Goal: Information Seeking & Learning: Check status

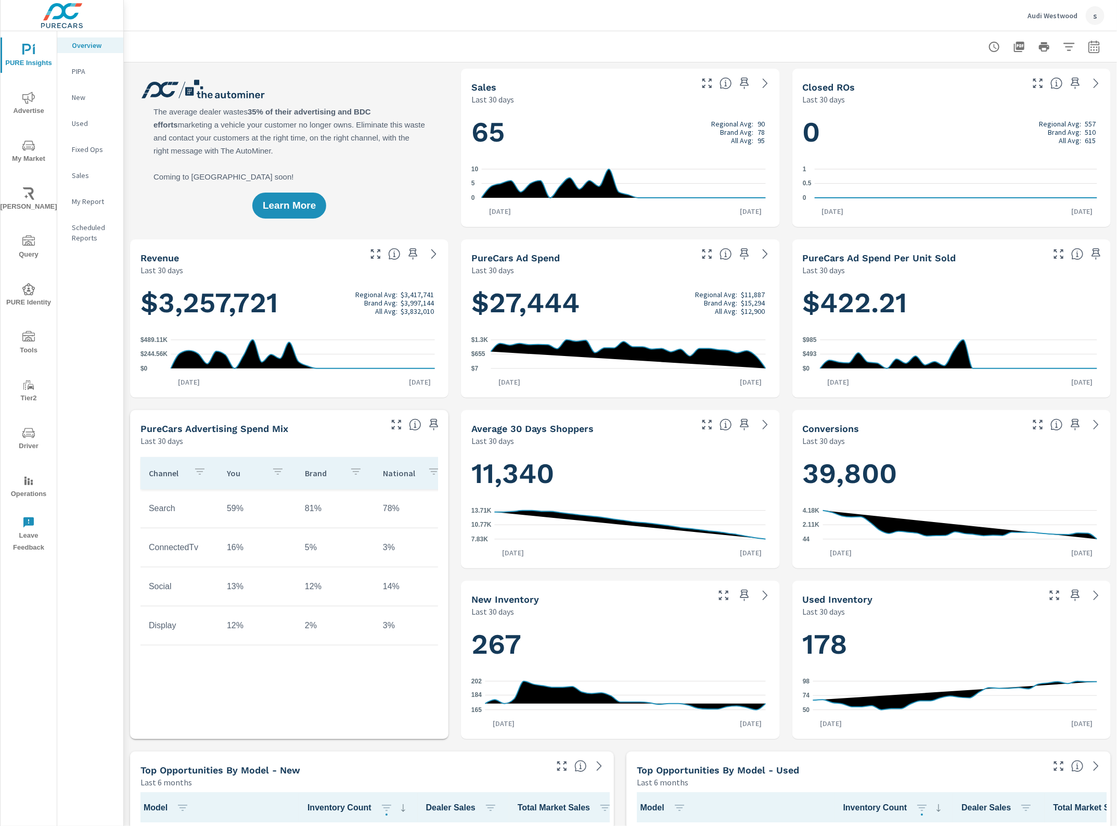
scroll to position [1, 0]
click at [29, 337] on icon "nav menu" at bounding box center [28, 336] width 12 height 10
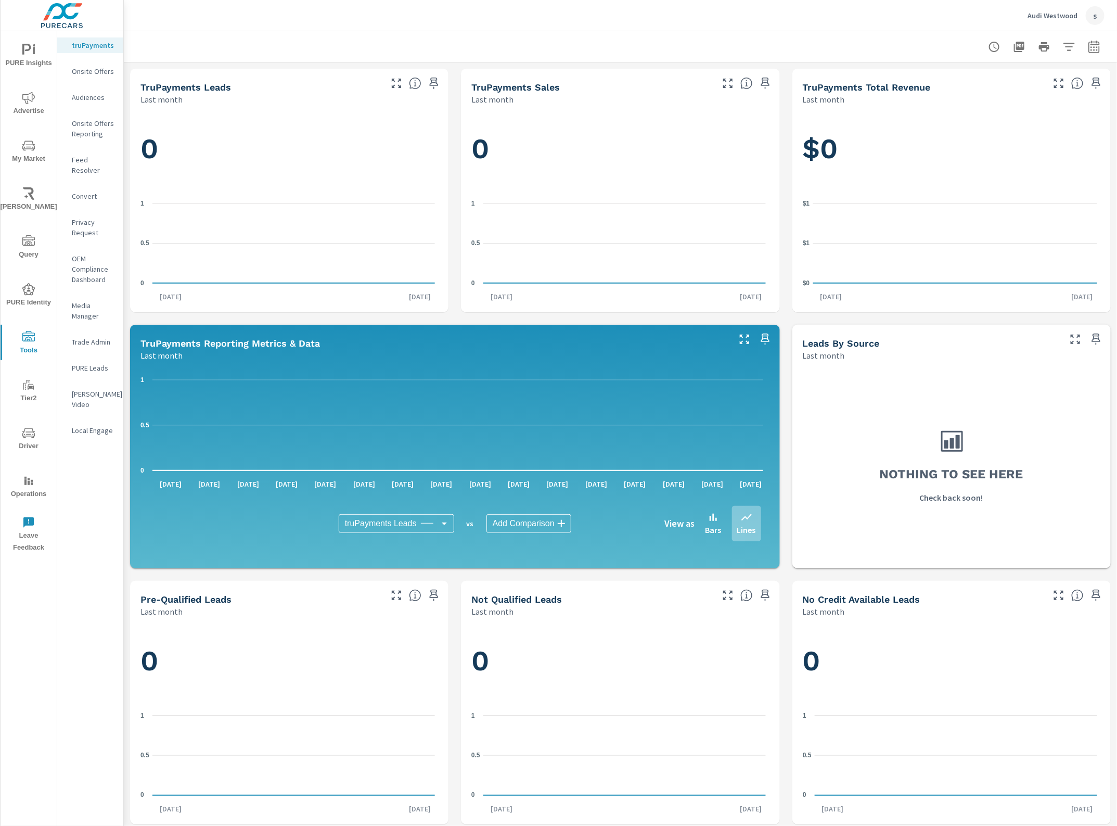
click at [92, 157] on p "Feed Resolver" at bounding box center [93, 165] width 43 height 21
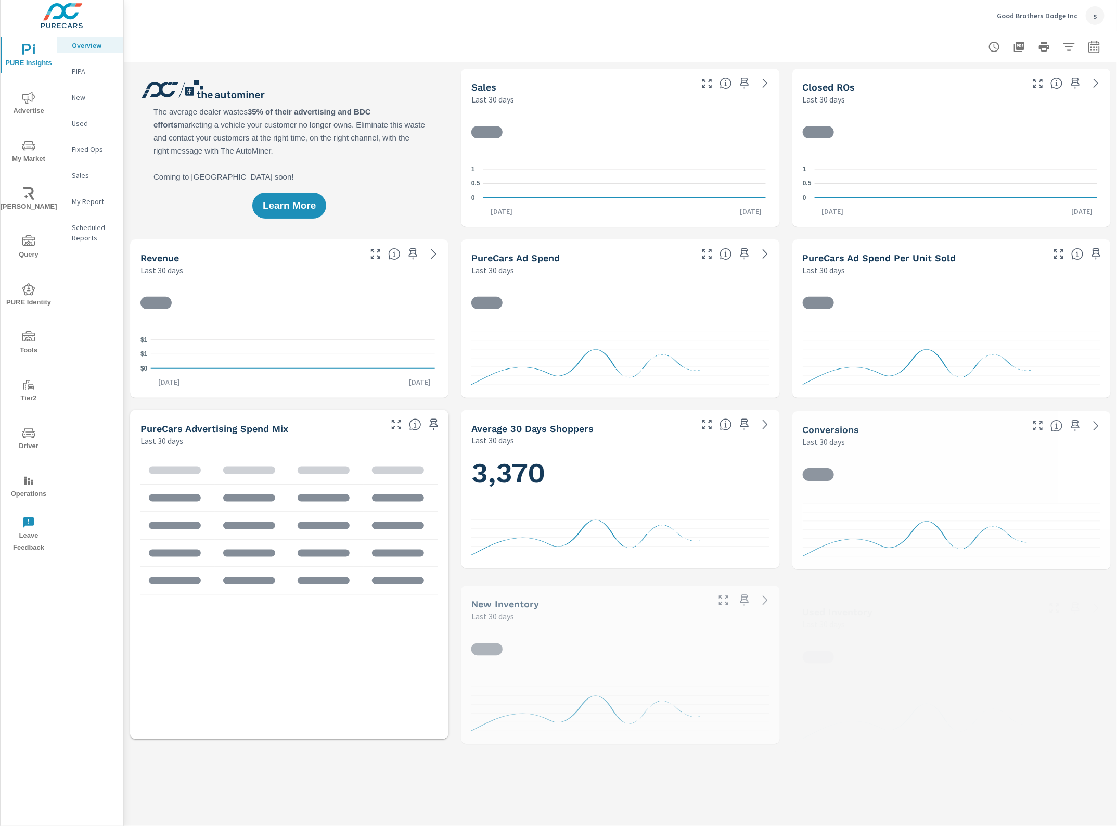
click at [21, 105] on span "Advertise" at bounding box center [29, 105] width 50 height 26
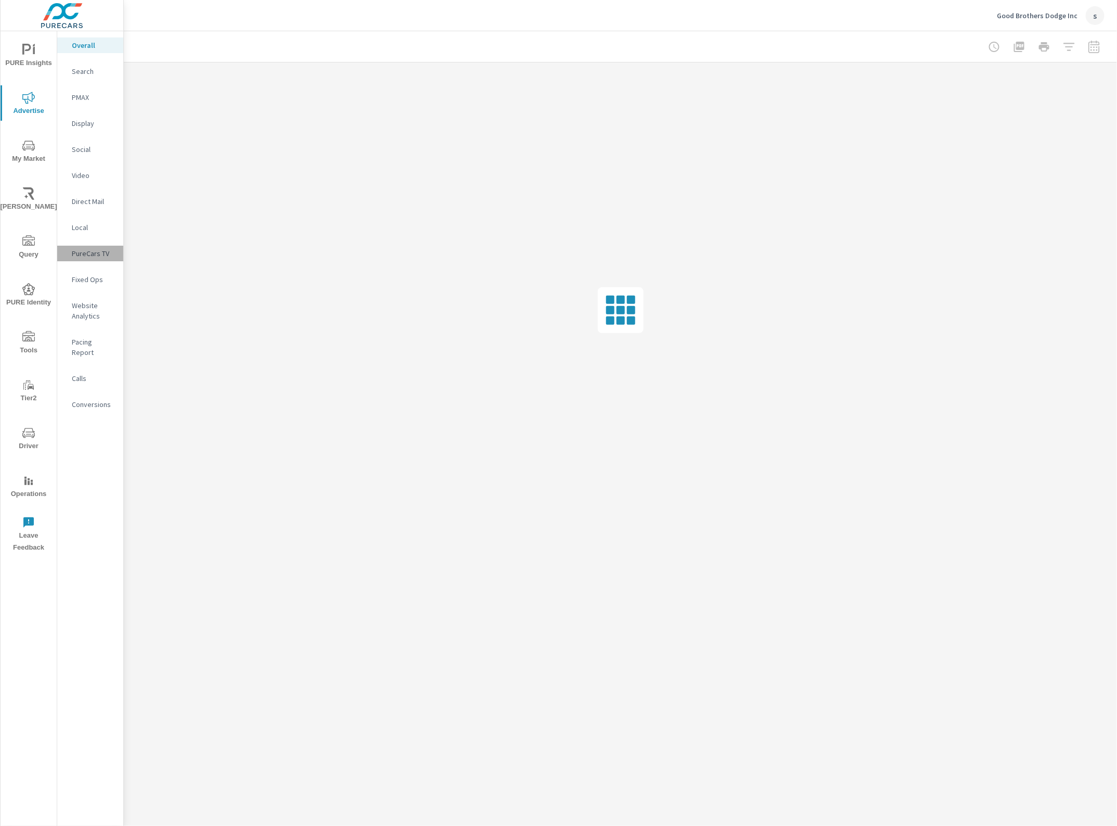
click at [84, 256] on p "PureCars TV" at bounding box center [93, 253] width 43 height 10
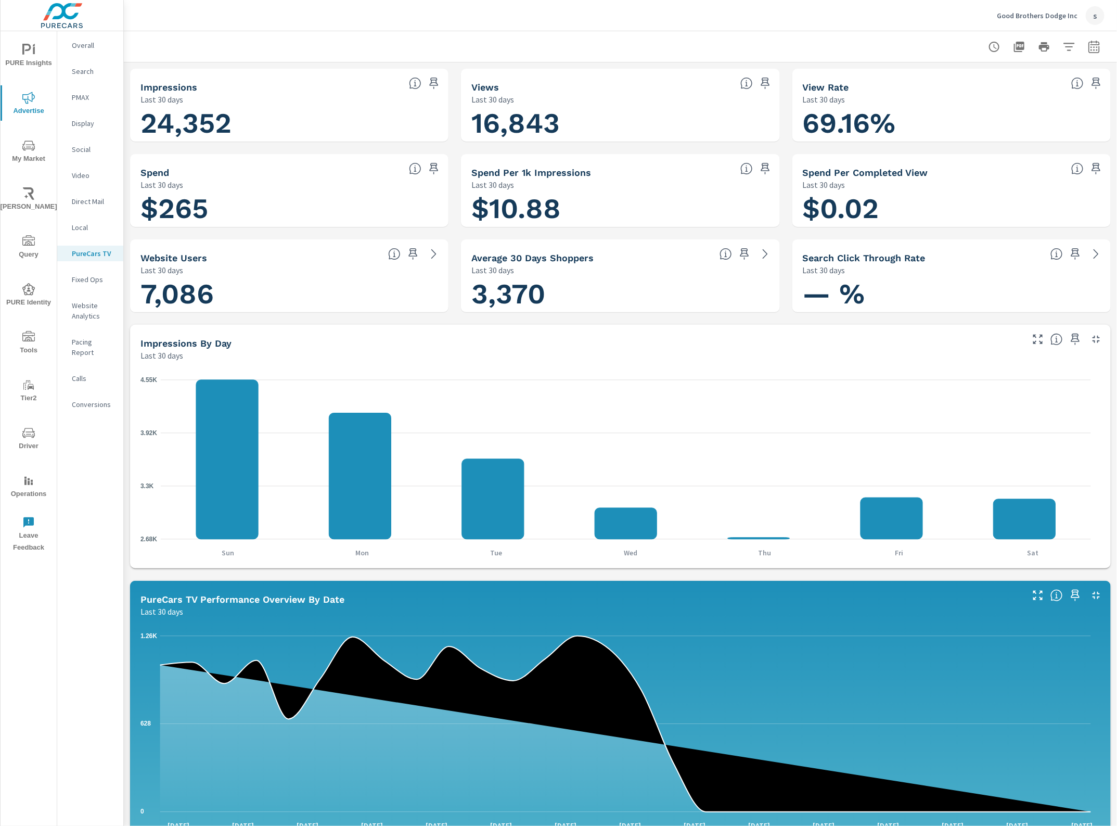
scroll to position [1, 0]
click at [1059, 53] on button "button" at bounding box center [1069, 46] width 21 height 21
click at [970, 147] on li "Publisher" at bounding box center [991, 150] width 158 height 26
click at [937, 175] on input "filter options" at bounding box center [935, 175] width 22 height 22
click at [963, 227] on button "Apply" at bounding box center [956, 216] width 65 height 27
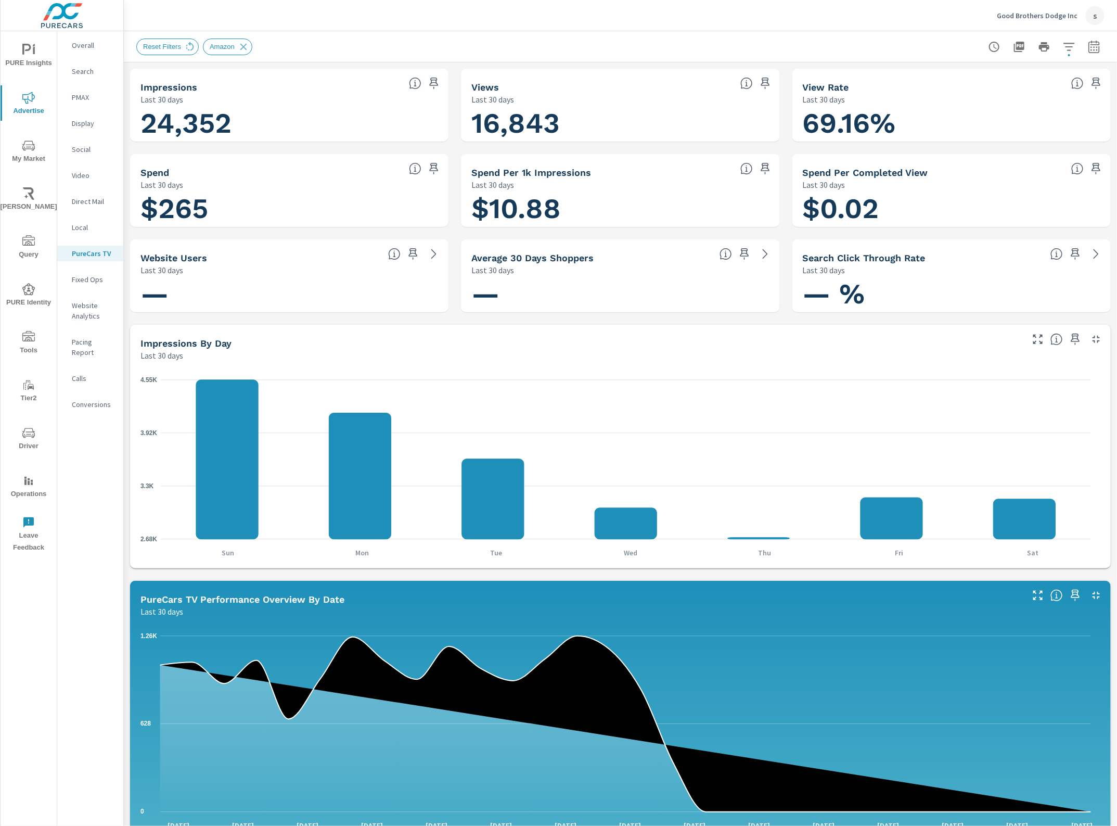
scroll to position [1, 0]
click at [1088, 49] on icon "button" at bounding box center [1094, 47] width 12 height 12
click at [1014, 94] on select "Custom Yesterday Last week Last 7 days Last 14 days Last 30 days Last 45 days L…" at bounding box center [1002, 90] width 104 height 21
click at [950, 80] on select "Custom Yesterday Last week Last 7 days Last 14 days Last 30 days Last 45 days L…" at bounding box center [1002, 90] width 104 height 21
select select "Last month"
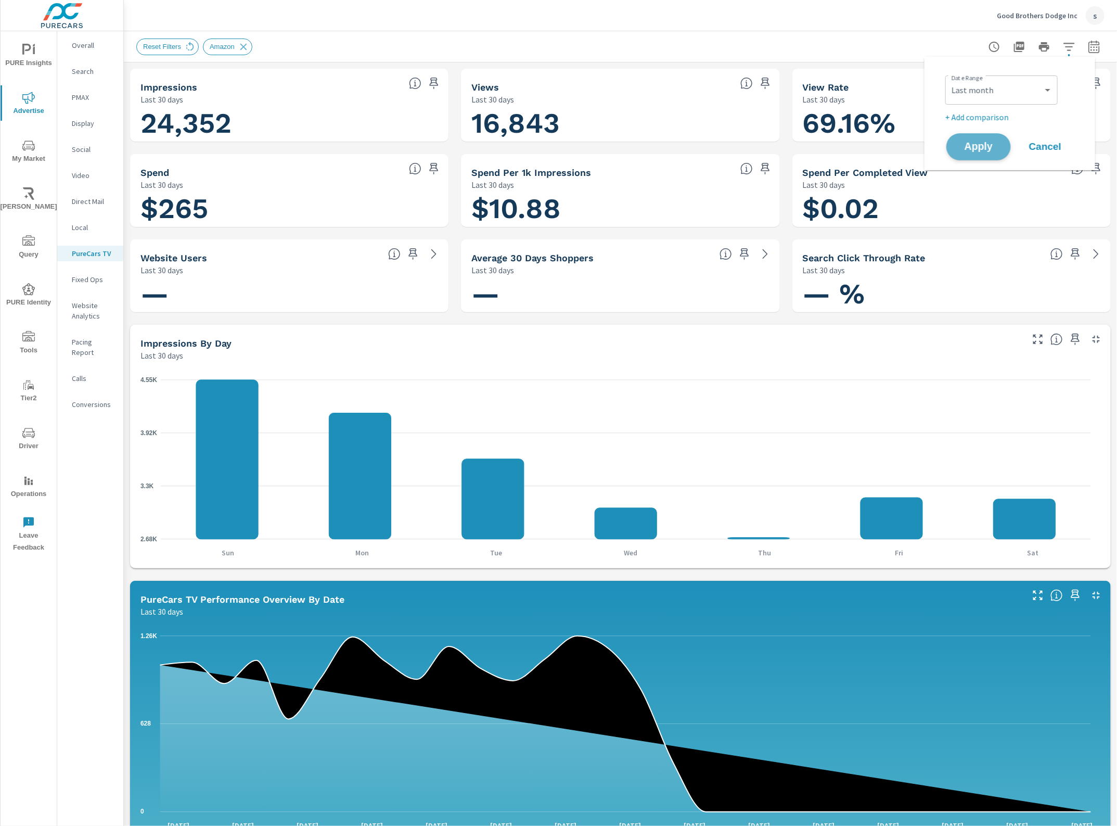
click at [982, 147] on span "Apply" at bounding box center [979, 147] width 43 height 10
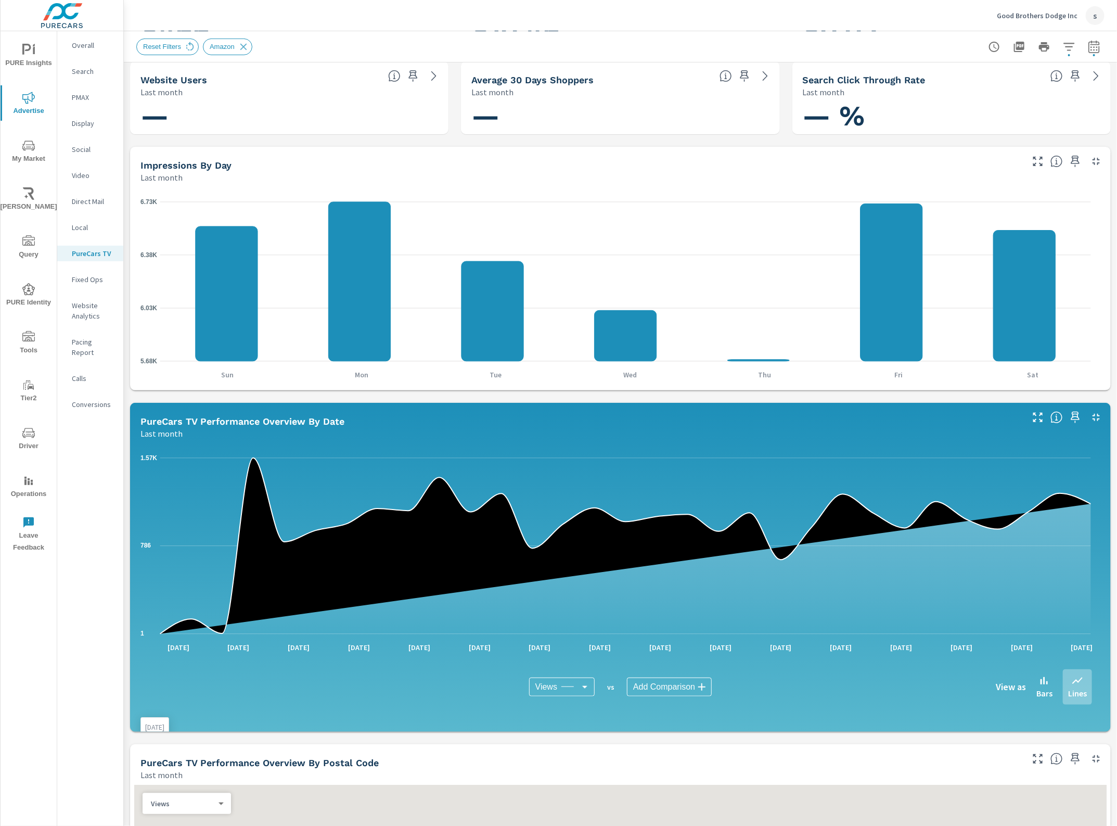
scroll to position [520, 0]
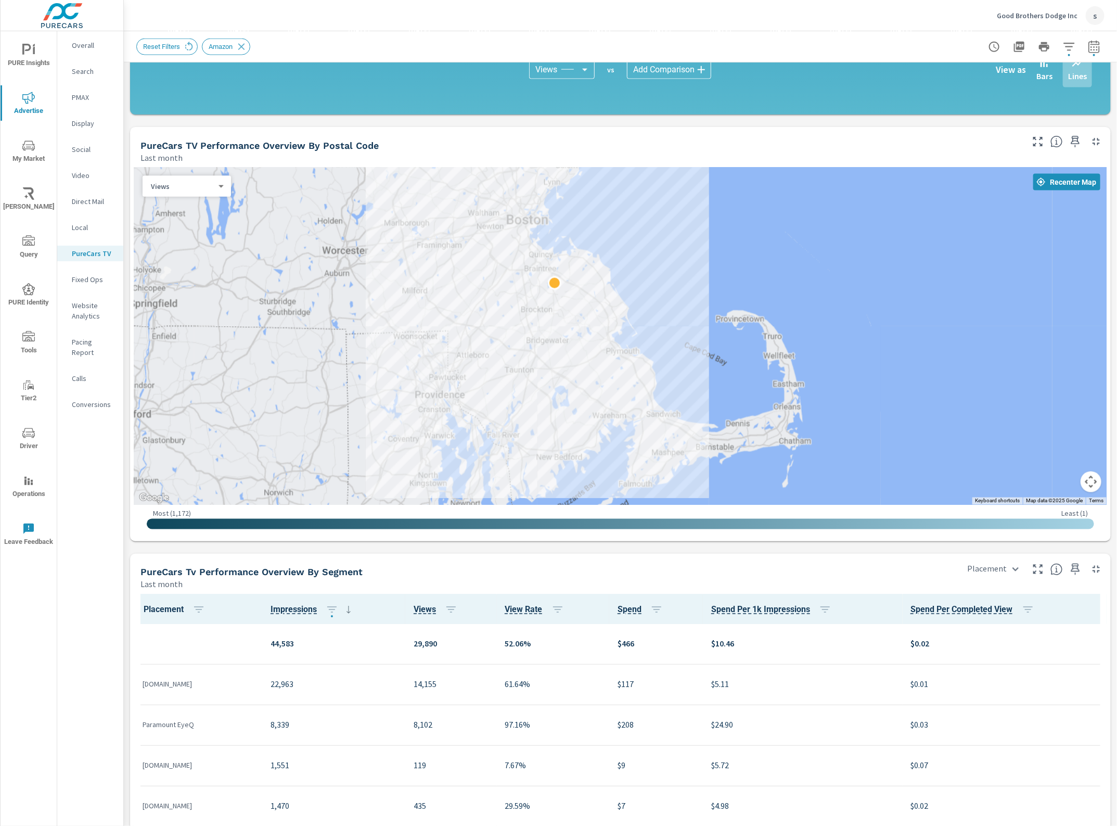
scroll to position [911, 0]
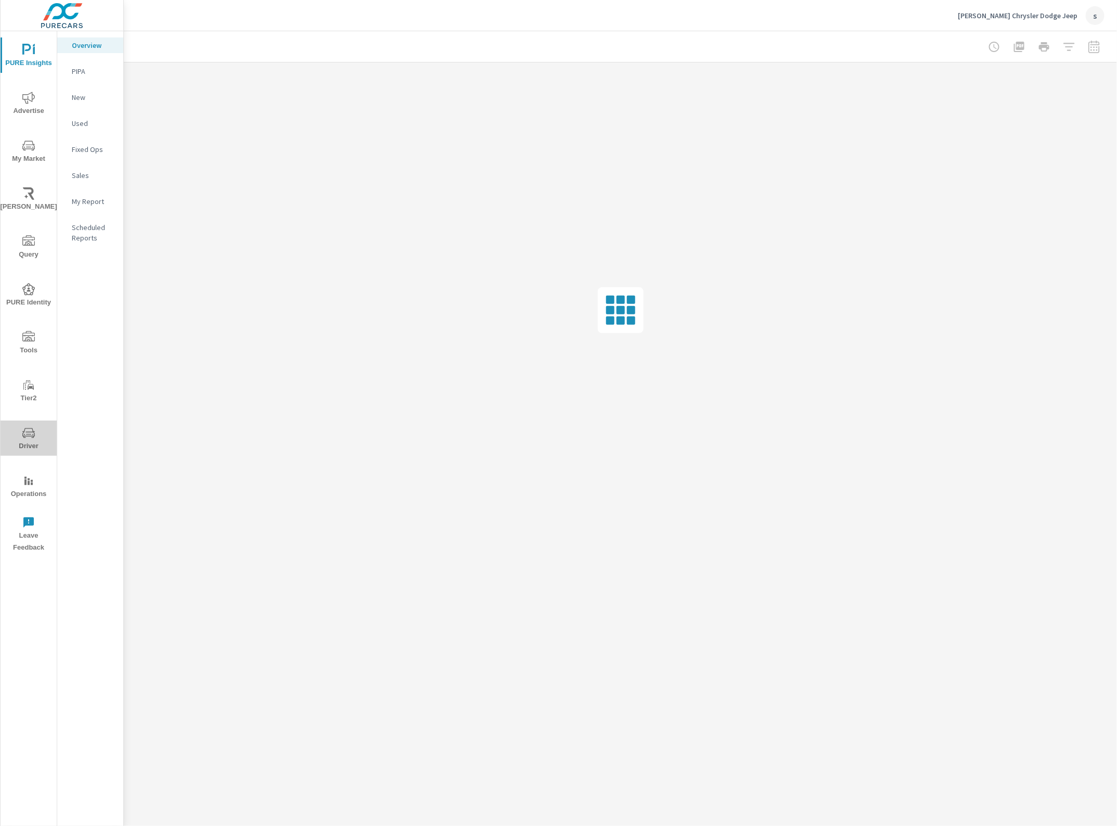
click at [30, 441] on span "Driver" at bounding box center [29, 440] width 50 height 26
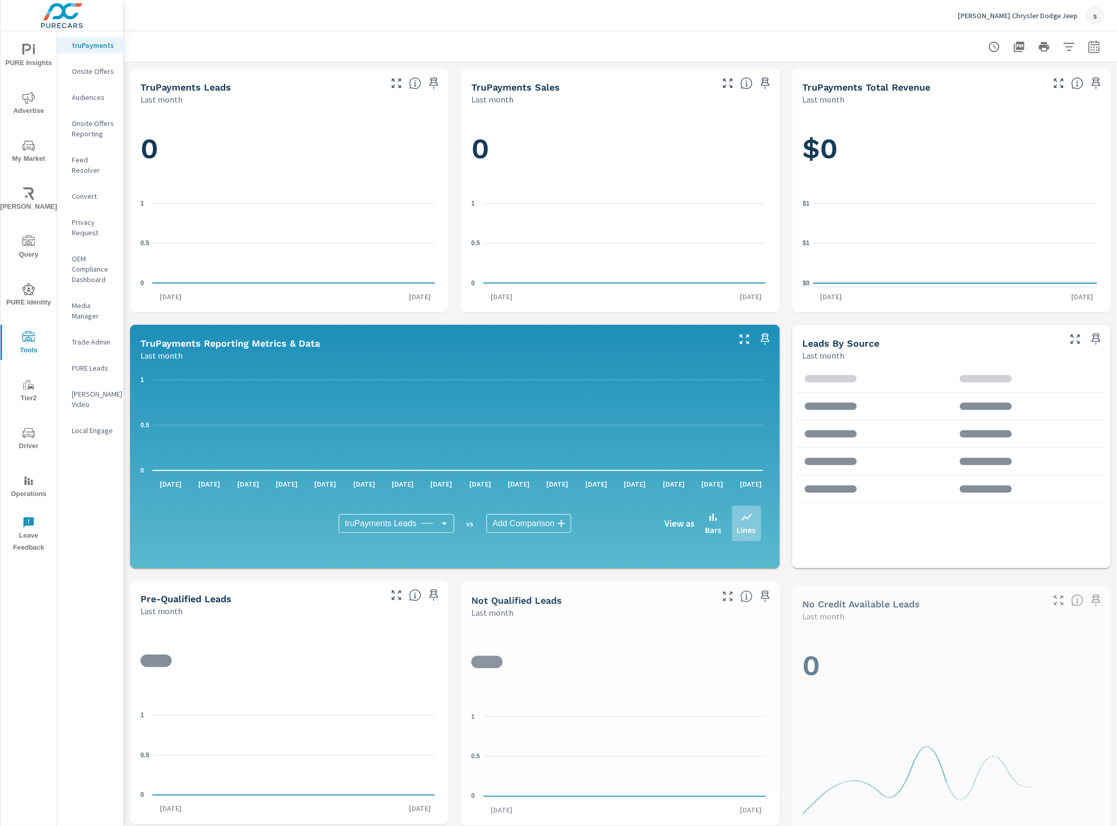
click at [99, 154] on div "Feed Resolver" at bounding box center [90, 165] width 66 height 26
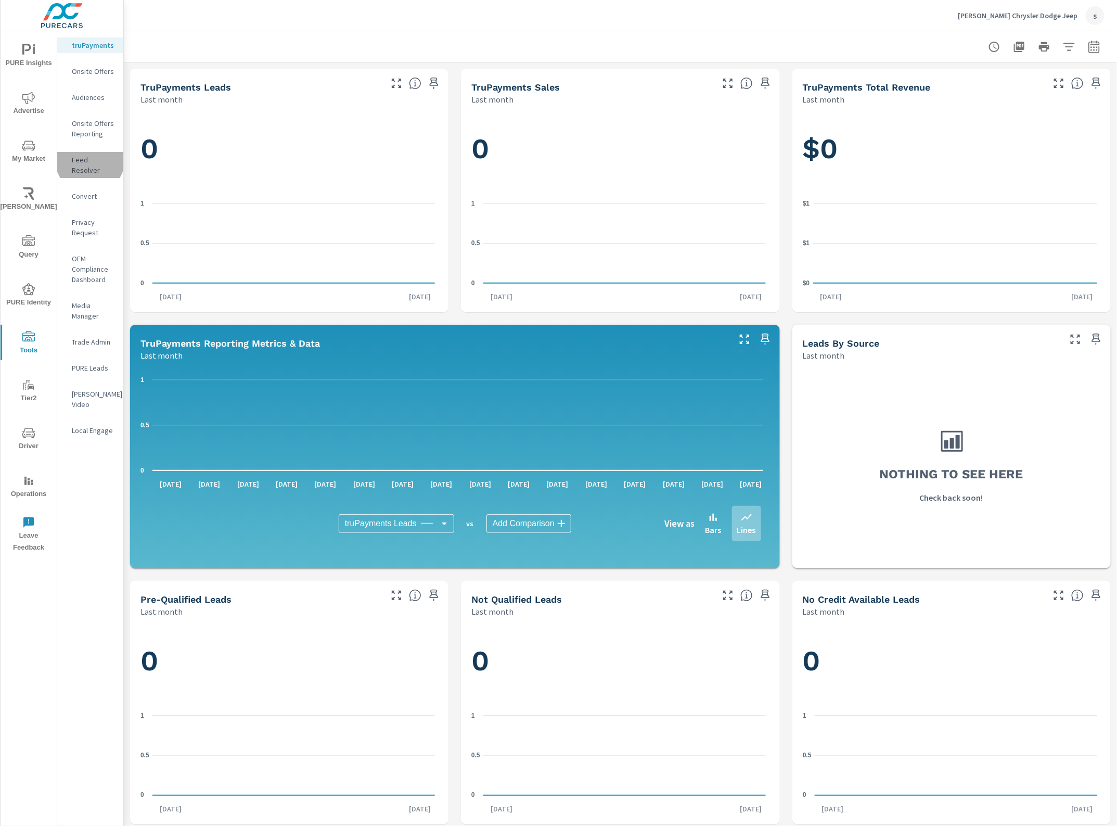
drag, startPoint x: 90, startPoint y: 160, endPoint x: 86, endPoint y: 164, distance: 5.5
click at [91, 160] on p "Feed Resolver" at bounding box center [93, 165] width 43 height 21
